Goal: Transaction & Acquisition: Download file/media

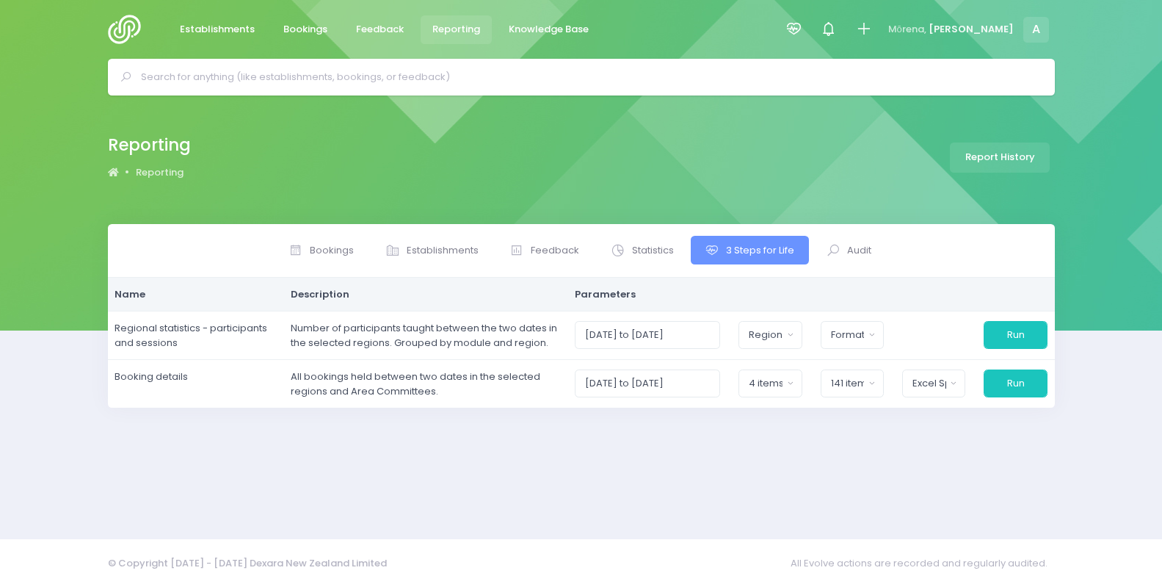
select select
select select "excel"
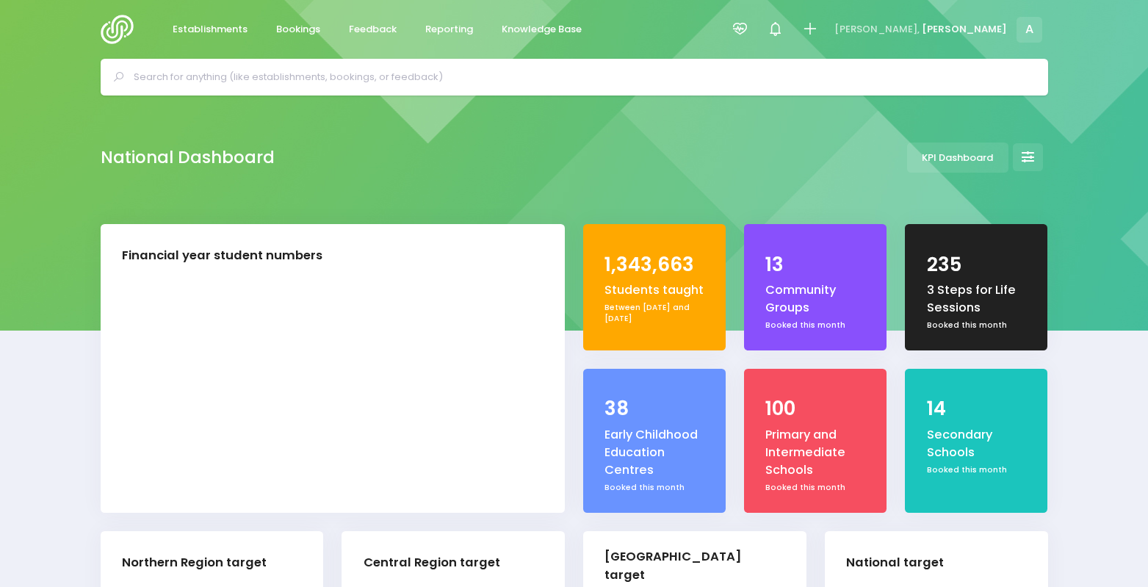
select select "5"
click at [445, 16] on link "Reporting" at bounding box center [449, 29] width 72 height 29
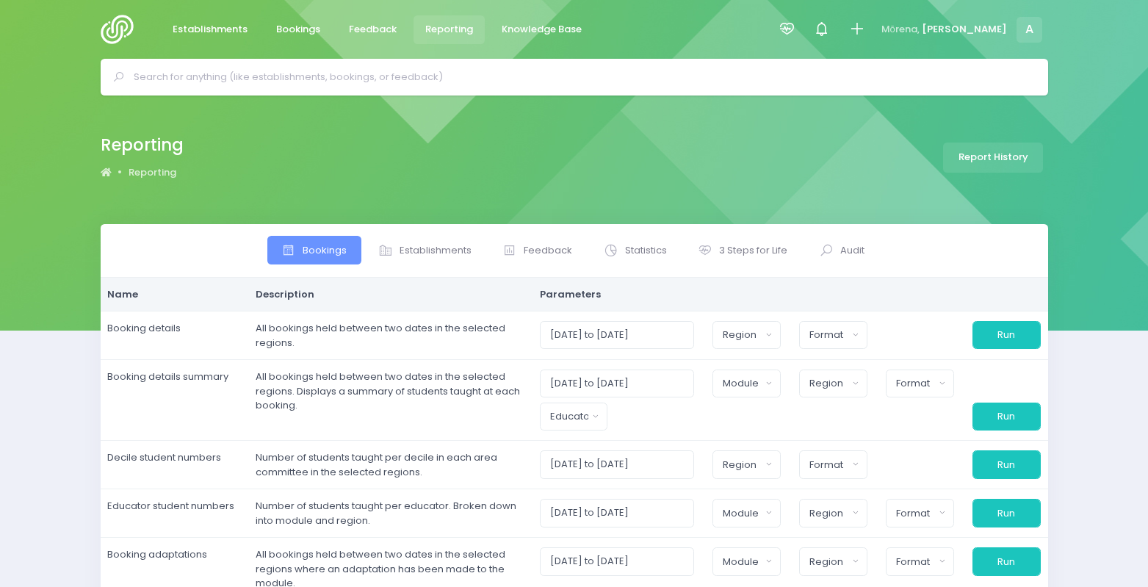
select select
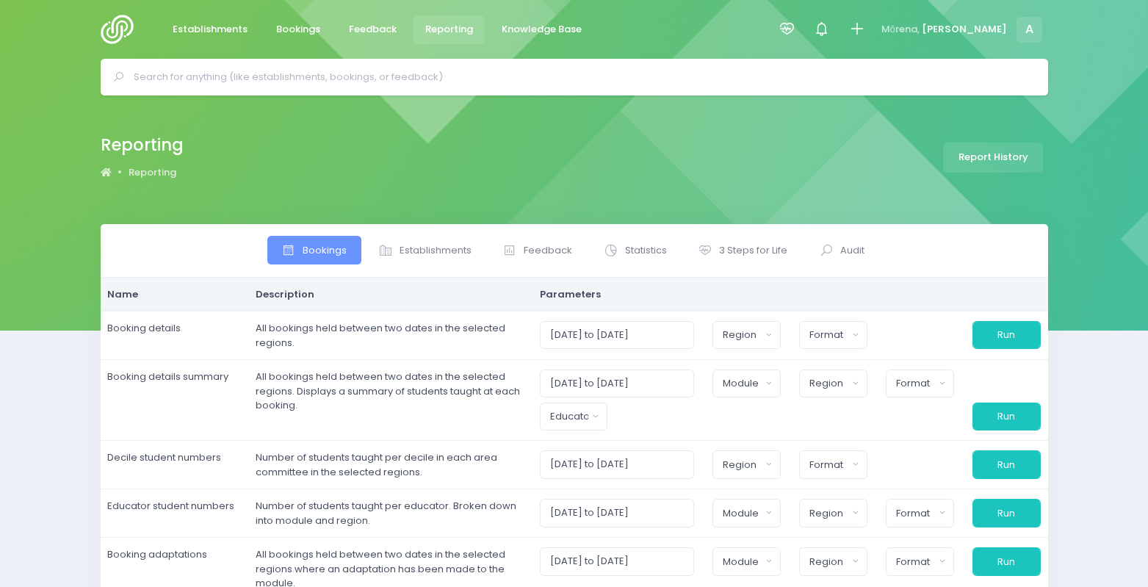
select select
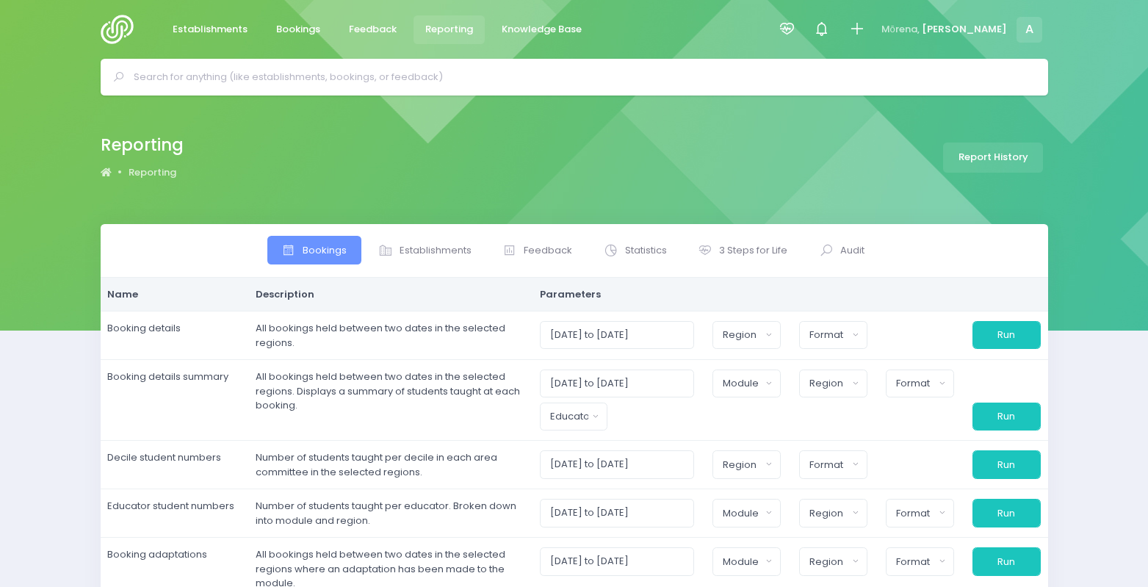
select select
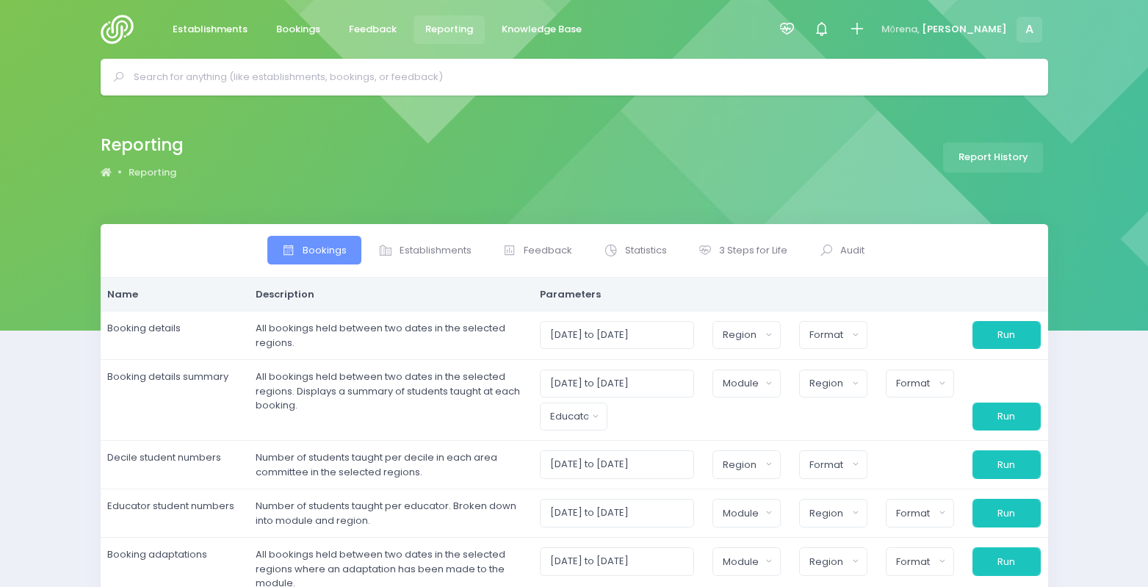
select select
click at [737, 251] on span "3 Steps for Life" at bounding box center [753, 250] width 68 height 15
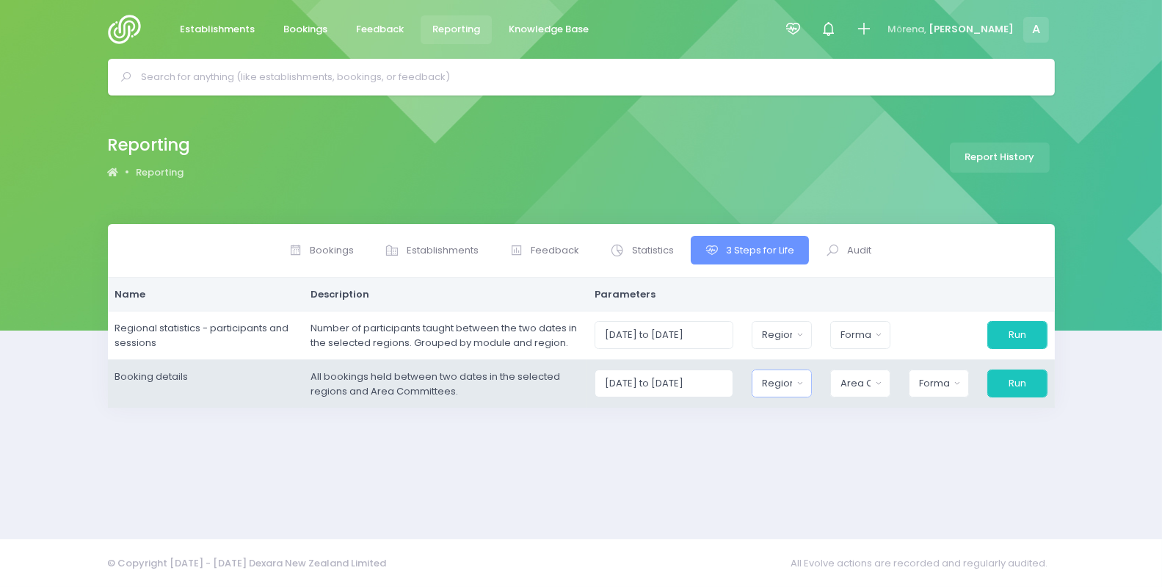
click at [792, 385] on div "Region" at bounding box center [777, 383] width 30 height 15
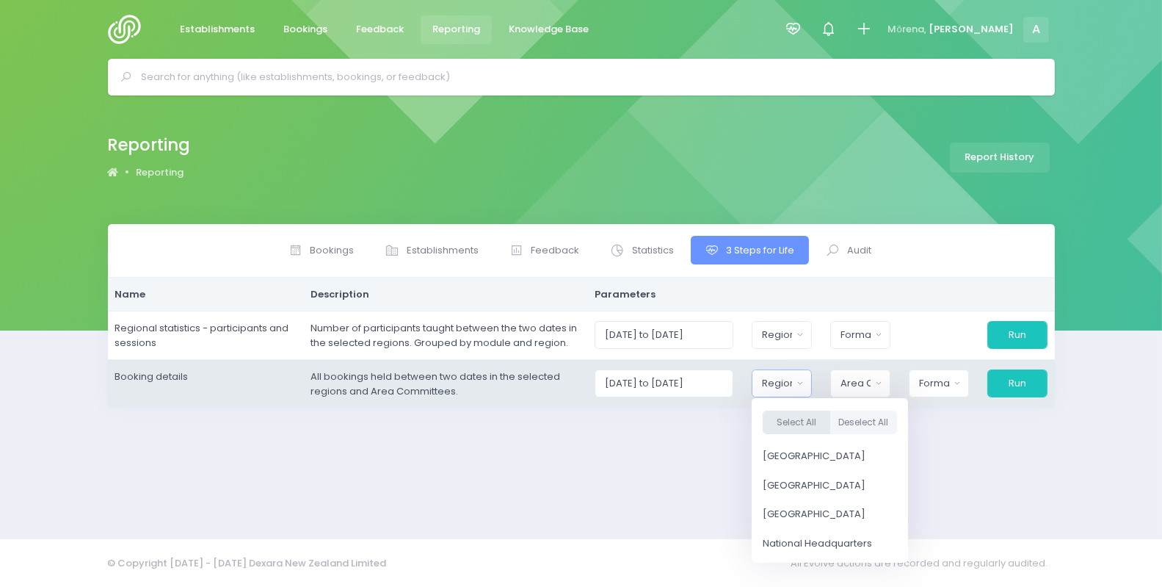
click at [797, 415] on button "Select All" at bounding box center [797, 422] width 68 height 24
select select "Northern"
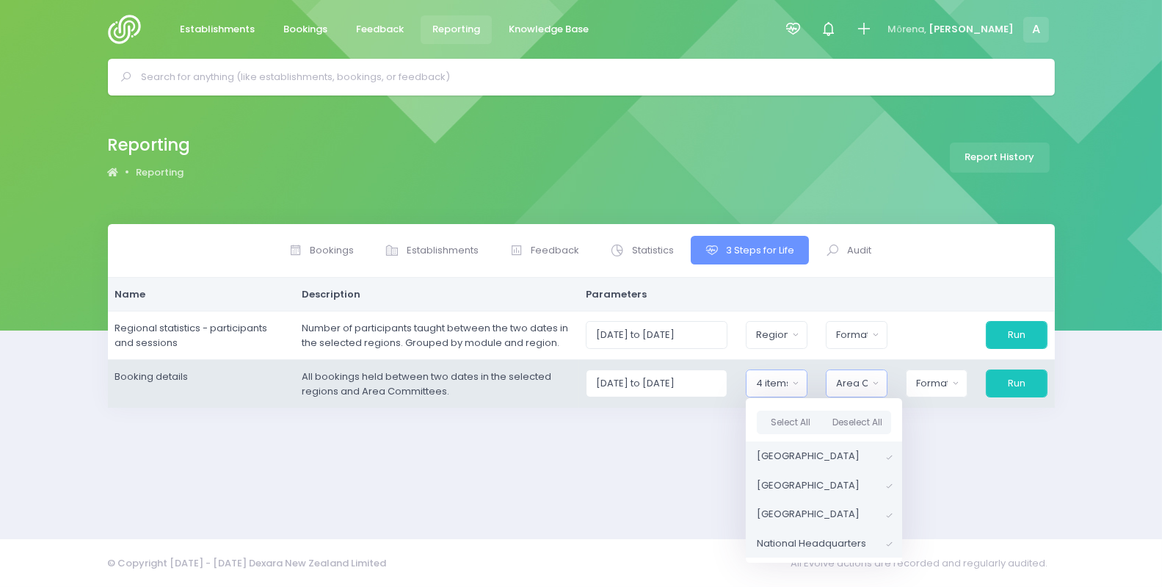
click at [855, 381] on div "Area Committee" at bounding box center [852, 383] width 32 height 15
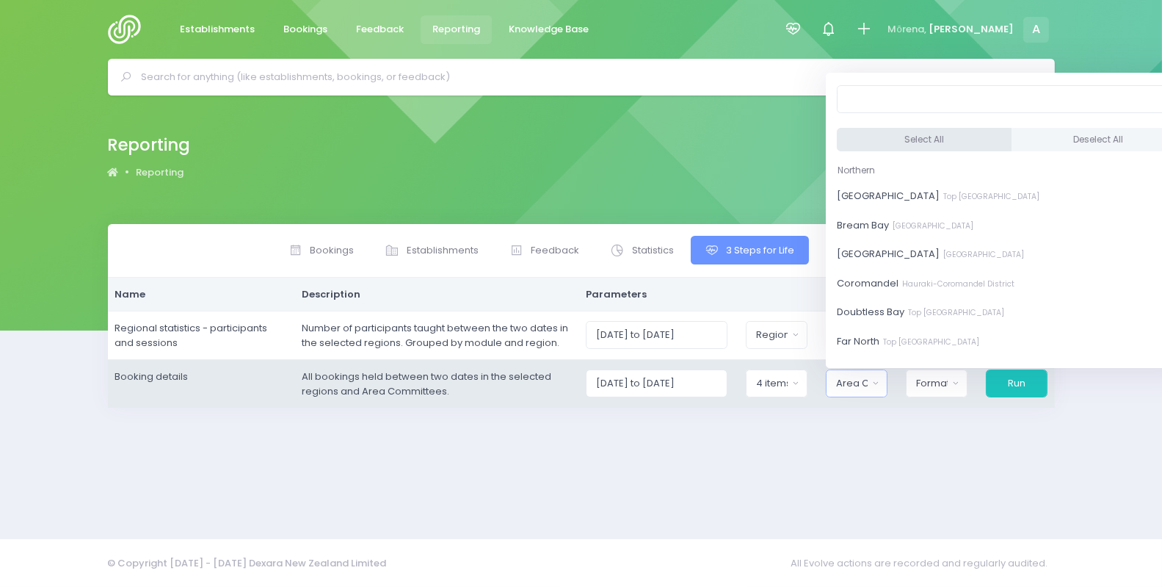
click at [910, 139] on button "Select All" at bounding box center [924, 140] width 175 height 24
select select "[GEOGRAPHIC_DATA]"
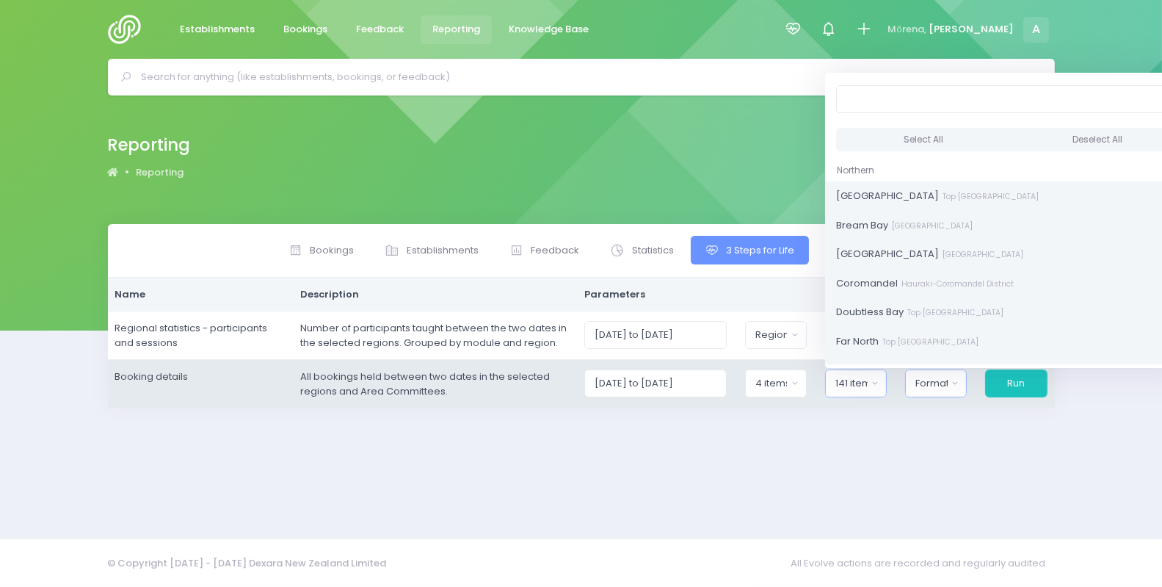
click at [932, 377] on div "Format" at bounding box center [932, 383] width 32 height 15
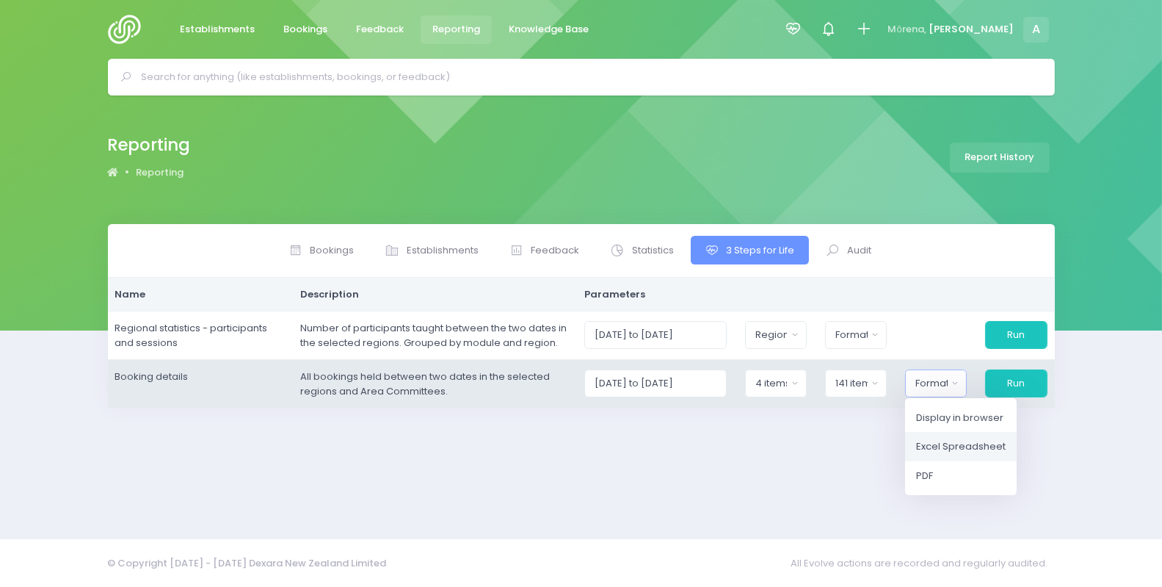
click at [953, 443] on span "Excel Spreadsheet" at bounding box center [961, 446] width 90 height 15
select select "excel"
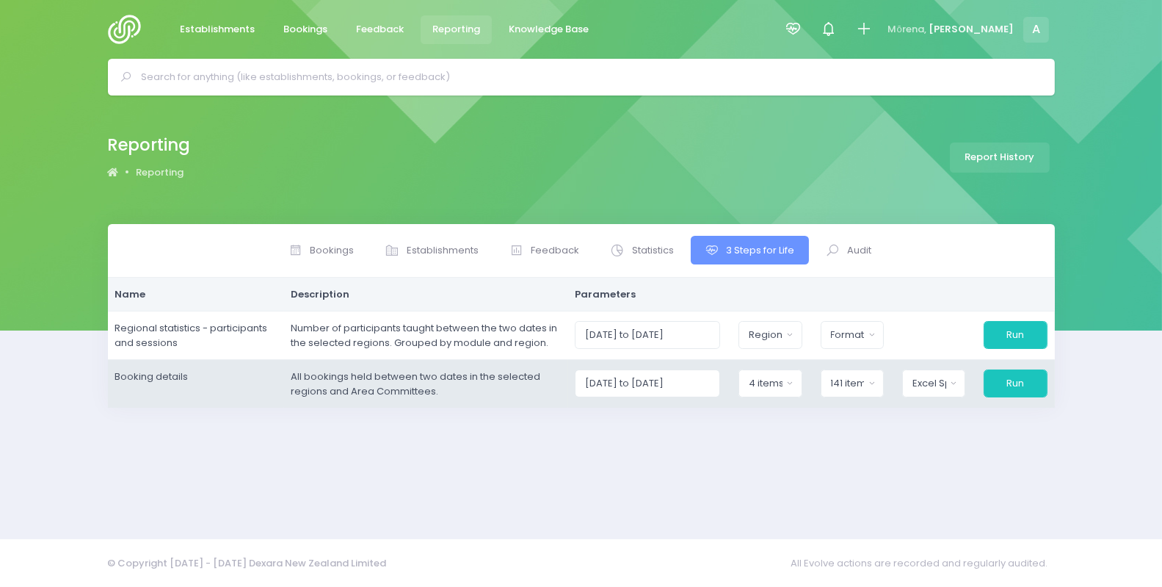
click at [999, 367] on td "01/10/2025 to 31/10/2025 Northern Region Central Region South Island Region Nat…" at bounding box center [811, 384] width 487 height 48
click at [1007, 385] on button "Run" at bounding box center [1015, 383] width 63 height 28
